Goal: Task Accomplishment & Management: Manage account settings

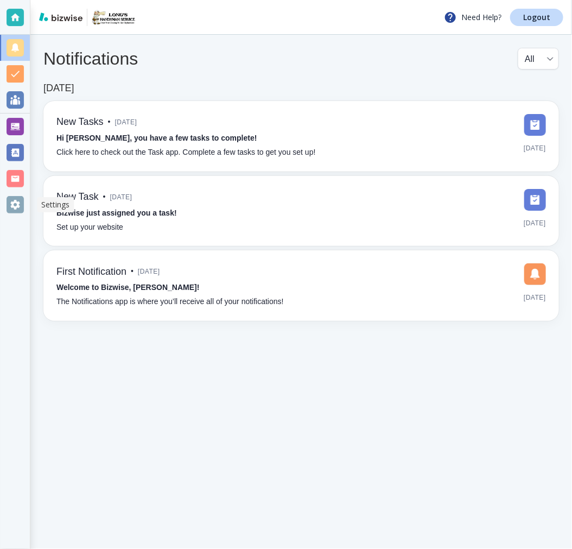
click at [25, 204] on div at bounding box center [15, 205] width 30 height 26
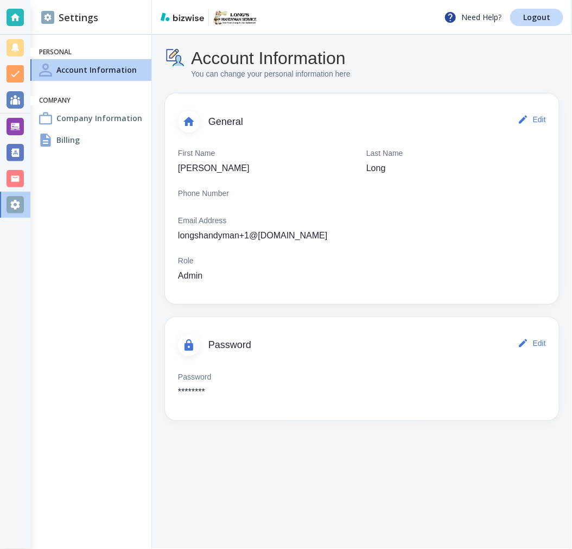
click at [78, 144] on h4 "Billing" at bounding box center [67, 139] width 23 height 11
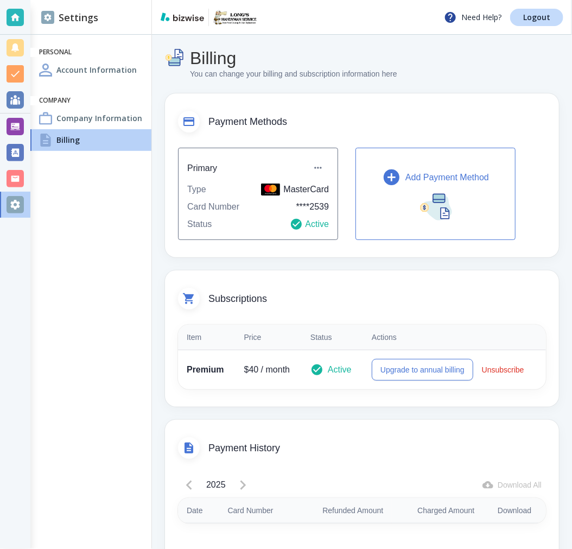
click at [399, 176] on icon "button" at bounding box center [391, 177] width 19 height 19
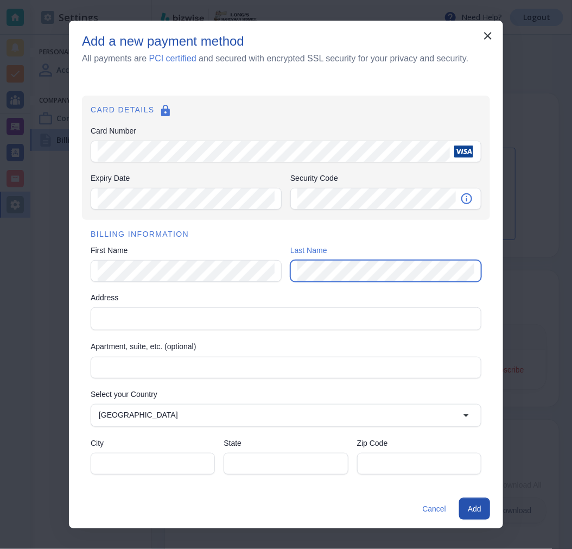
click at [170, 329] on div "Address" at bounding box center [286, 318] width 391 height 23
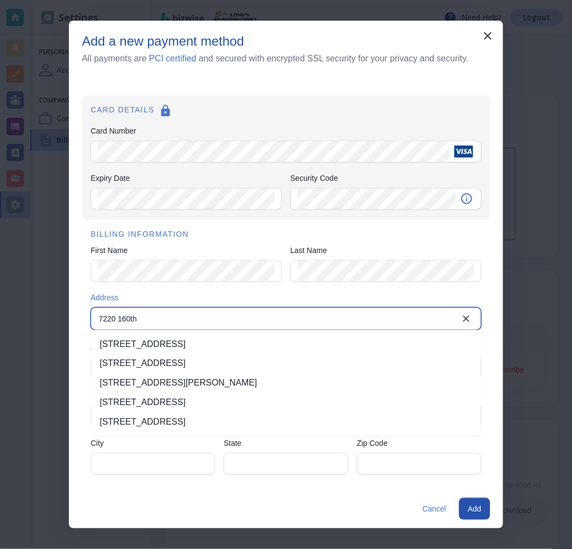
click at [297, 363] on li "[STREET_ADDRESS]" at bounding box center [286, 364] width 390 height 20
type input "[STREET_ADDRESS]"
type input "Beaverton"
type input "OR"
type input "97007"
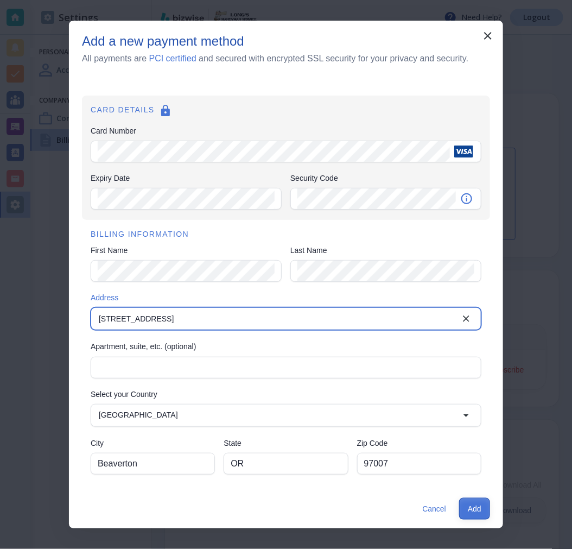
type input "[STREET_ADDRESS]"
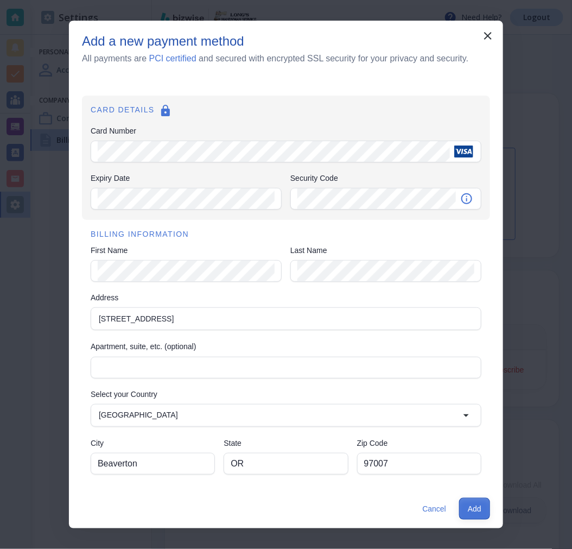
click at [471, 500] on button "Add" at bounding box center [474, 509] width 31 height 22
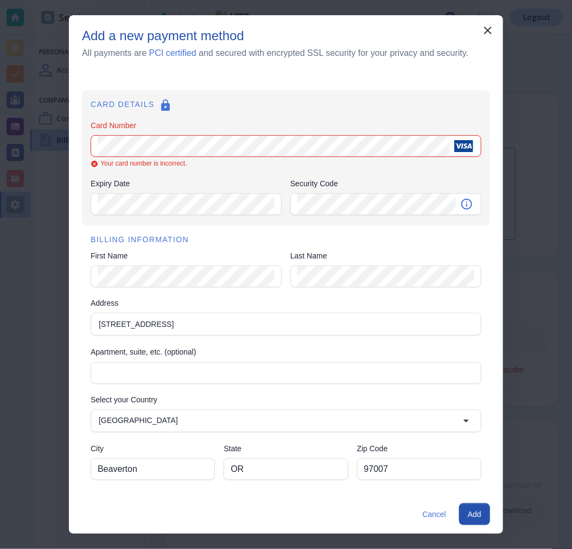
click at [474, 511] on button "Add" at bounding box center [474, 514] width 31 height 22
click at [468, 511] on button "Add" at bounding box center [474, 514] width 31 height 22
drag, startPoint x: 191, startPoint y: 163, endPoint x: 98, endPoint y: 163, distance: 93.3
click at [98, 163] on span "Your card number is incorrect." at bounding box center [282, 163] width 383 height 11
click at [119, 163] on p "Your card number is incorrect." at bounding box center [143, 163] width 87 height 11
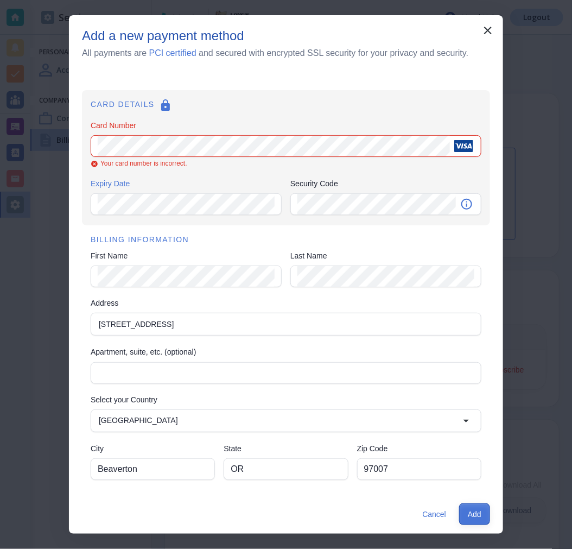
click at [465, 514] on button "Add" at bounding box center [474, 514] width 31 height 22
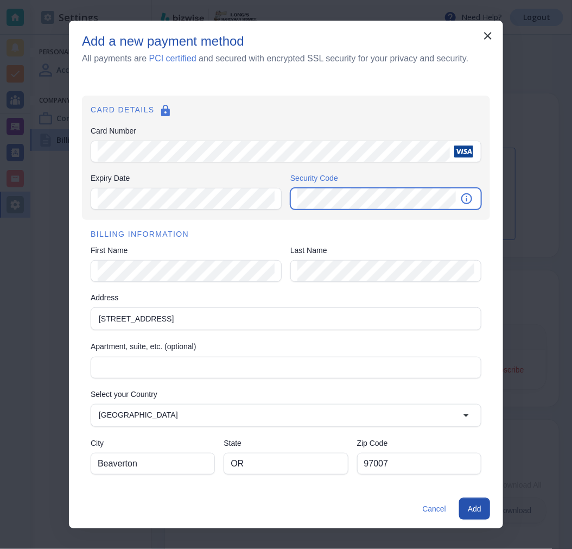
click at [276, 197] on div "Expiry Date Expiry Date Security Code Security Code" at bounding box center [286, 192] width 391 height 39
click at [475, 504] on button "Add" at bounding box center [474, 509] width 31 height 22
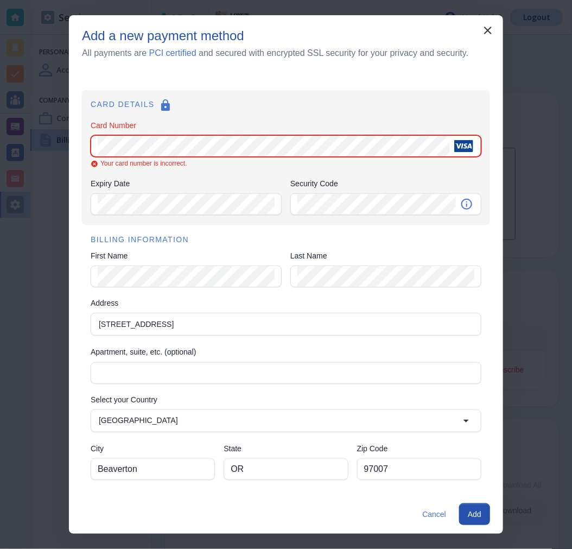
click at [92, 148] on div "Card Number" at bounding box center [286, 146] width 391 height 22
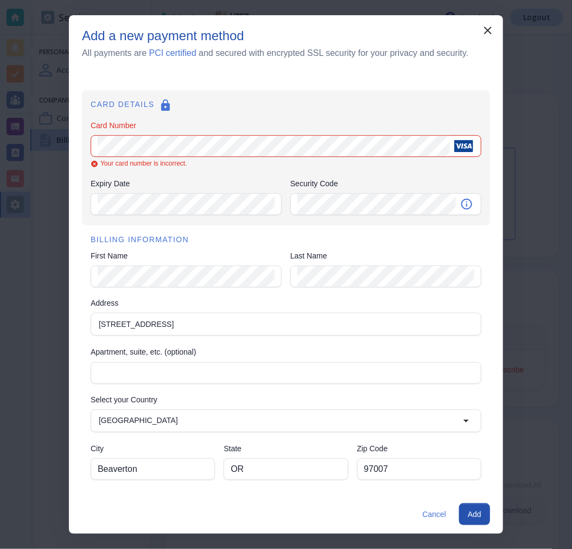
click at [92, 148] on div "Card Number" at bounding box center [286, 146] width 391 height 22
click at [214, 147] on div "Card Number" at bounding box center [286, 146] width 391 height 22
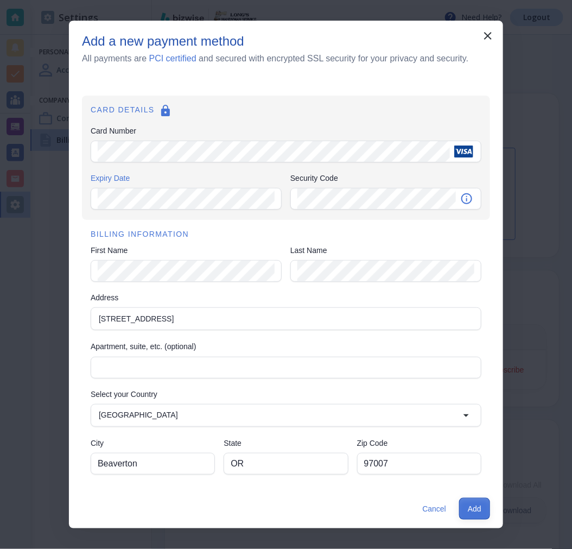
click at [468, 512] on button "Add" at bounding box center [474, 509] width 31 height 22
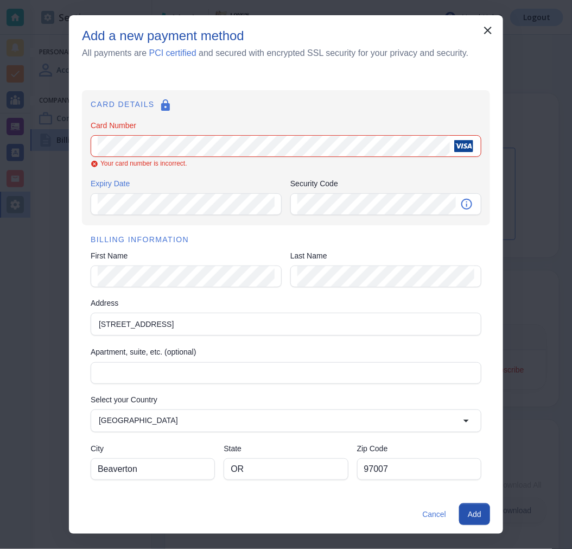
click at [481, 512] on button "Add" at bounding box center [474, 514] width 31 height 22
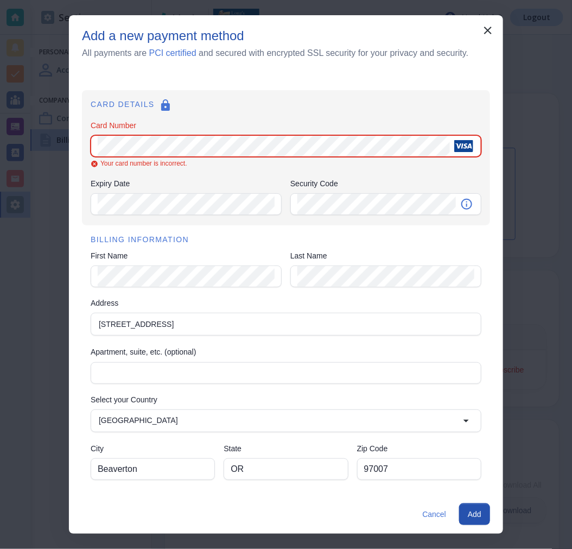
click at [82, 142] on div "CARD DETAILS Card Number Card Number Your card number is incorrect. Expiry Date…" at bounding box center [286, 157] width 408 height 135
click at [45, 126] on div "Add a new payment method All payments are PCI certified and secured with encryp…" at bounding box center [286, 274] width 572 height 549
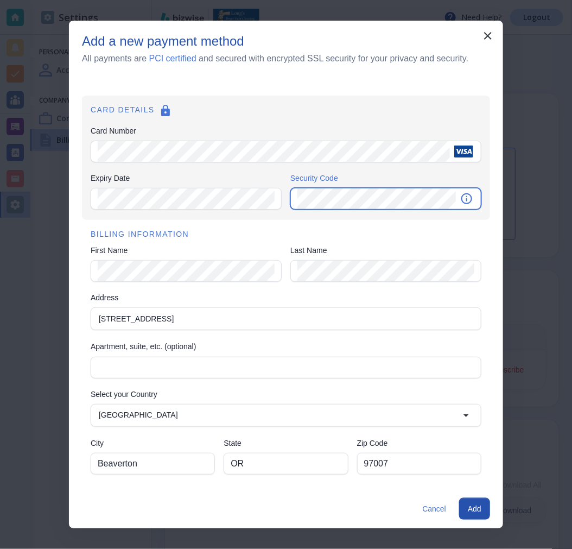
click at [278, 199] on div "Expiry Date Expiry Date Security Code Security Code" at bounding box center [286, 192] width 391 height 39
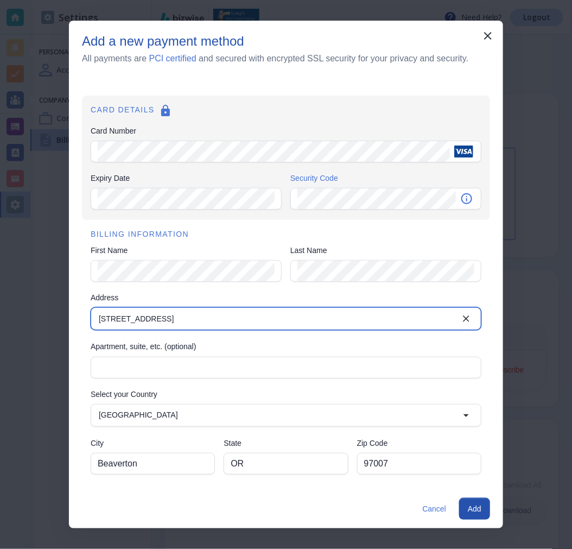
click at [209, 320] on input "[STREET_ADDRESS]" at bounding box center [276, 318] width 365 height 15
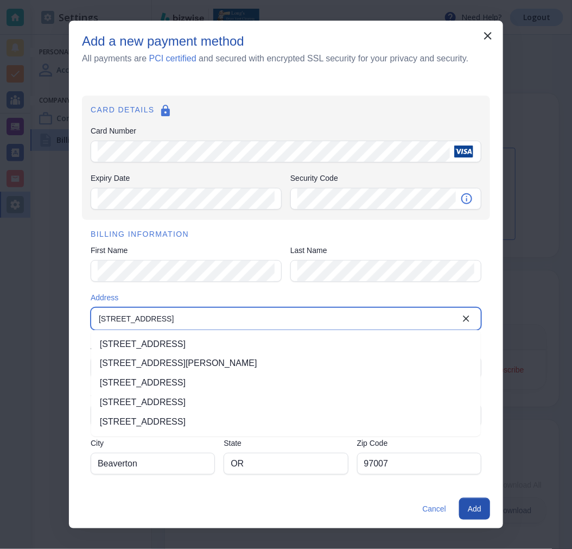
click at [273, 295] on label "Address" at bounding box center [286, 297] width 391 height 11
click at [273, 311] on input "[STREET_ADDRESS]" at bounding box center [276, 318] width 365 height 15
click at [478, 509] on button "Add" at bounding box center [474, 509] width 31 height 22
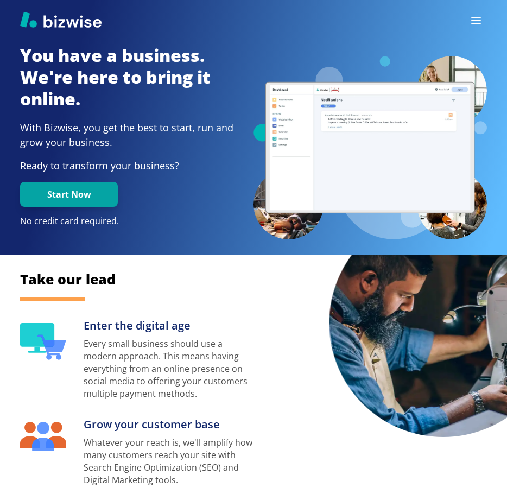
click at [468, 17] on button "button" at bounding box center [476, 21] width 22 height 22
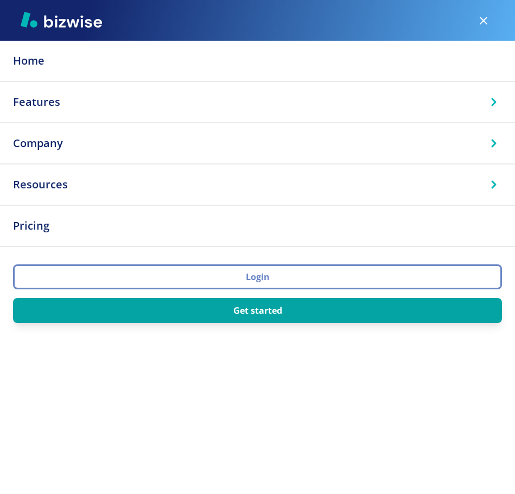
click at [243, 282] on button "Login" at bounding box center [257, 276] width 489 height 25
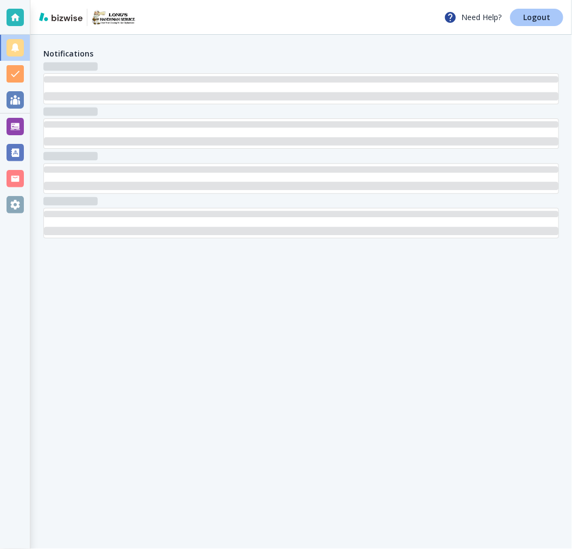
click at [543, 14] on p "Logout" at bounding box center [536, 18] width 27 height 8
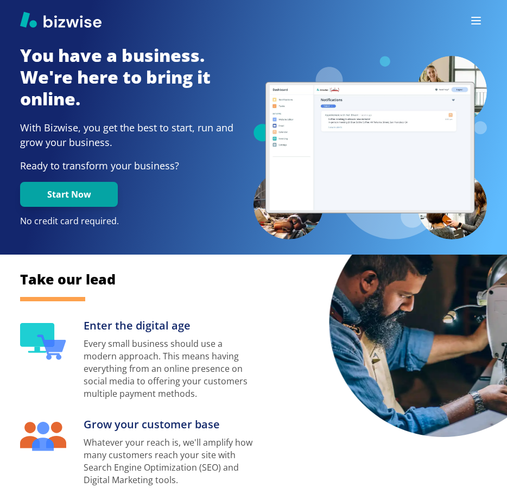
click at [475, 28] on button "button" at bounding box center [476, 21] width 22 height 22
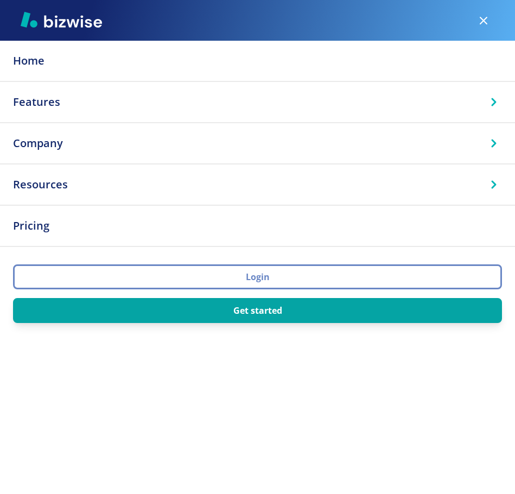
click at [205, 271] on button "Login" at bounding box center [257, 276] width 489 height 25
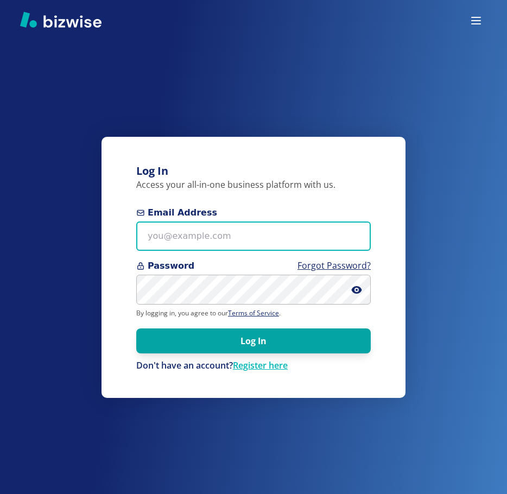
click at [181, 234] on input "Email Address" at bounding box center [253, 236] width 234 height 30
paste input "longshandyman@yahoo.com"
type input "longshandyman@yahoo.com"
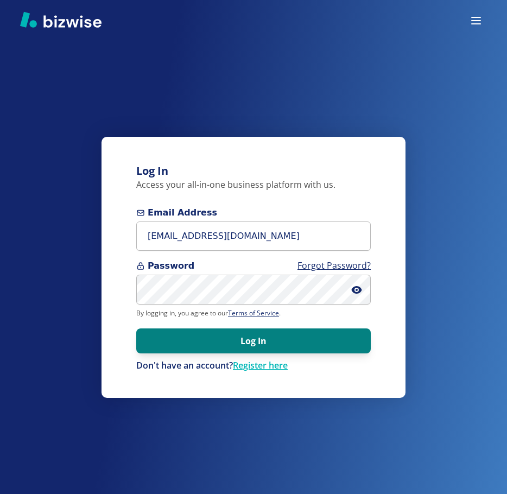
click at [246, 345] on button "Log In" at bounding box center [253, 340] width 234 height 25
